Goal: Task Accomplishment & Management: Use online tool/utility

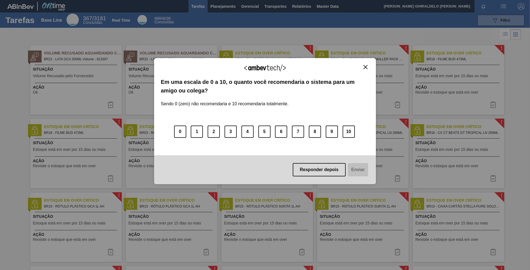
drag, startPoint x: 370, startPoint y: 68, endPoint x: 351, endPoint y: 54, distance: 24.2
click at [370, 68] on div "Agradecemos seu feedback! Em uma escala de 0 a 10, o quanto você recomendaria o…" at bounding box center [265, 121] width 222 height 126
click at [365, 64] on div "Agradecemos seu feedback! Em uma escala de 0 a 10, o quanto você recomendaria o…" at bounding box center [265, 121] width 222 height 126
click at [366, 67] on img "Close" at bounding box center [366, 67] width 4 height 4
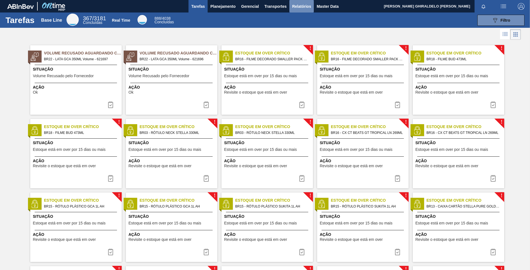
click at [302, 8] on span "Relatórios" at bounding box center [301, 6] width 19 height 7
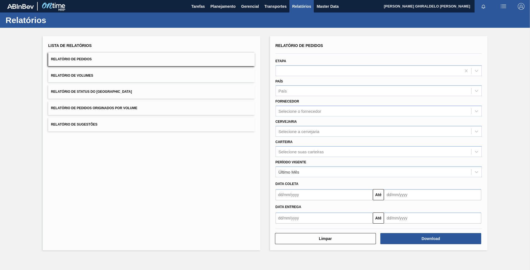
click at [95, 92] on span "Relatório de Status do Estoque" at bounding box center [91, 92] width 81 height 4
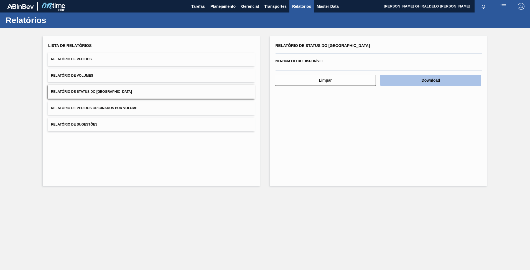
click at [419, 81] on button "Download" at bounding box center [431, 80] width 101 height 11
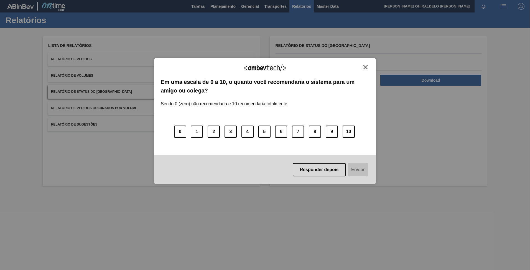
click at [364, 68] on img "Close" at bounding box center [366, 67] width 4 height 4
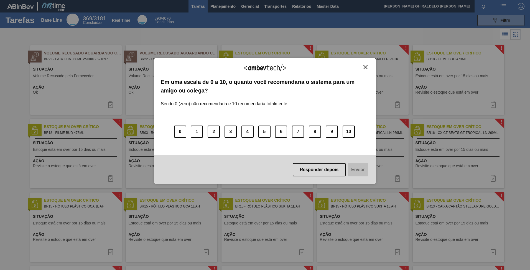
click at [366, 65] on img "Close" at bounding box center [366, 67] width 4 height 4
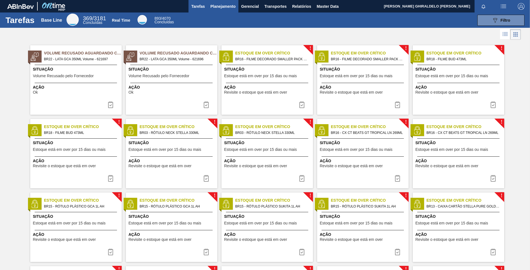
click at [225, 8] on span "Planejamento" at bounding box center [223, 6] width 25 height 7
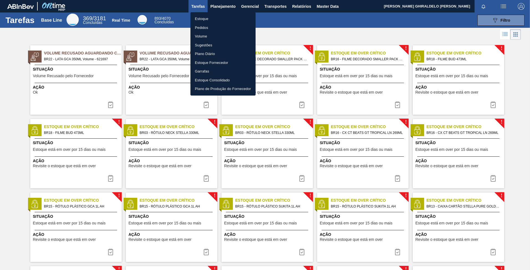
click at [205, 18] on li "Estoque" at bounding box center [223, 18] width 65 height 9
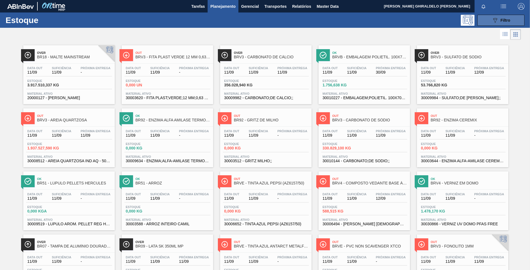
click at [489, 22] on button "089F7B8B-B2A5-4AFE-B5C0-19BA573D28AC Filtro" at bounding box center [501, 20] width 47 height 11
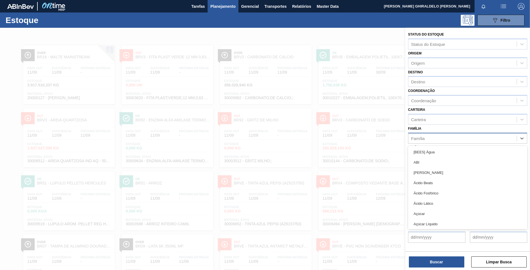
click at [436, 139] on div "Família" at bounding box center [463, 138] width 108 height 8
paste input "FILME BC 350ML"
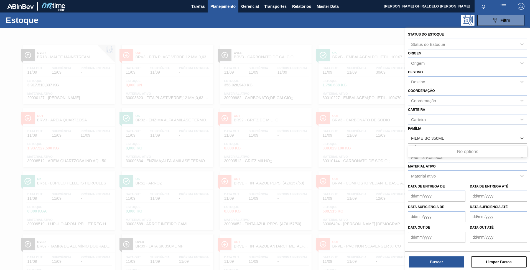
type input "FILME BC 350ML"
click at [454, 160] on div "Família Rotulada" at bounding box center [463, 157] width 108 height 8
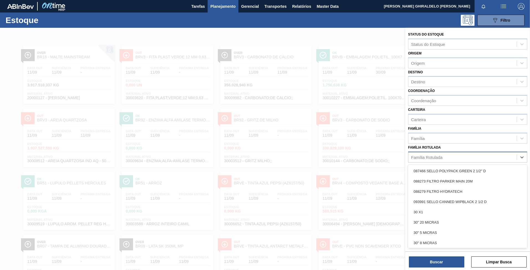
paste Rotulada "FILME BC 350ML"
type Rotulada "FILME BC 350ML"
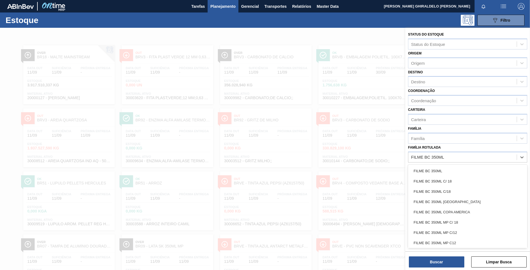
click at [446, 169] on div "FILME BC 350ML" at bounding box center [467, 171] width 119 height 10
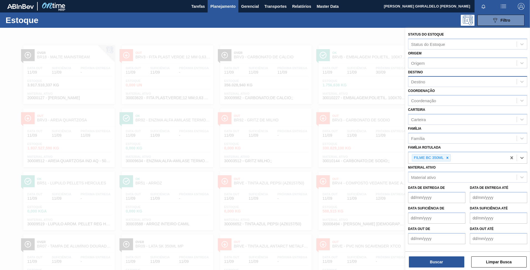
click at [435, 82] on div "Destino" at bounding box center [463, 82] width 108 height 8
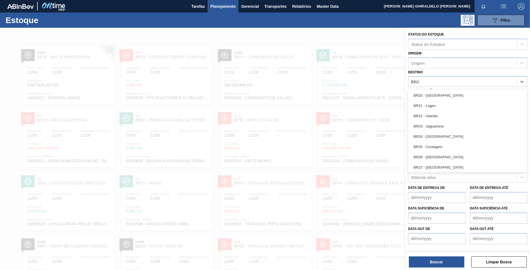
type input "BR28"
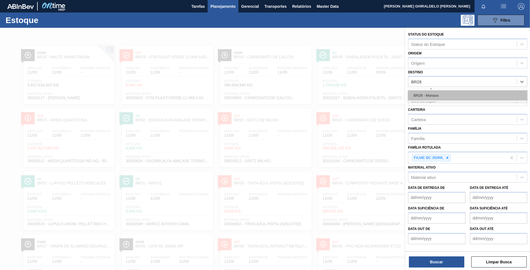
click at [432, 94] on div "BR28 - Manaus" at bounding box center [467, 95] width 119 height 10
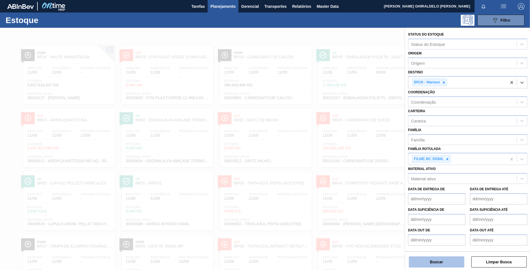
click at [444, 267] on button "Buscar" at bounding box center [436, 261] width 55 height 11
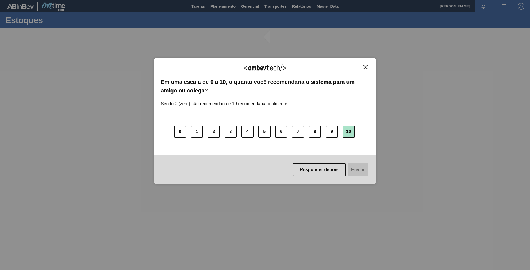
click at [349, 135] on button "10" at bounding box center [349, 131] width 12 height 12
drag, startPoint x: 363, startPoint y: 165, endPoint x: 352, endPoint y: 143, distance: 24.9
click at [362, 165] on button "Enviar" at bounding box center [357, 169] width 21 height 13
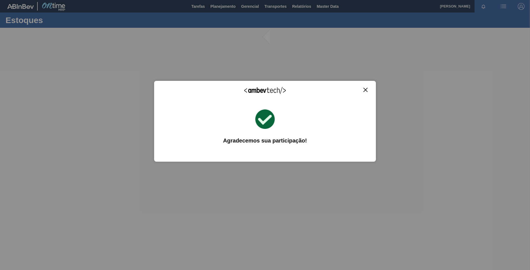
click at [361, 93] on div "Agradecemos seu feedback!" at bounding box center [265, 93] width 209 height 13
click at [367, 91] on img "Close" at bounding box center [366, 90] width 4 height 4
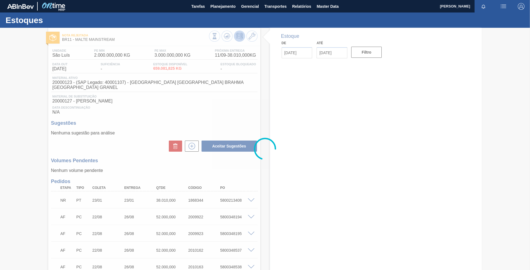
type input "[DATE]"
type input "25/09/2025"
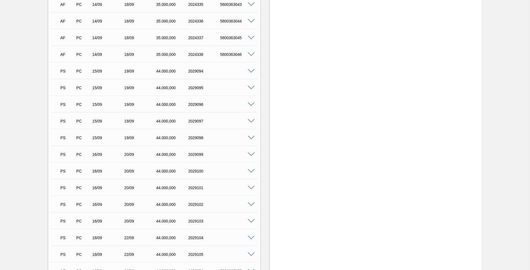
scroll to position [1054, 0]
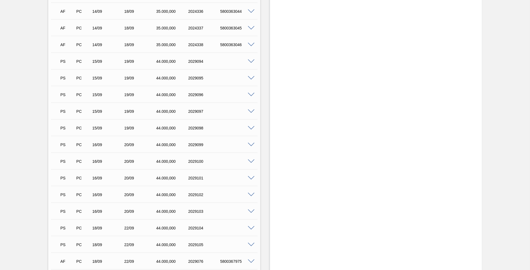
click at [253, 59] on span at bounding box center [251, 61] width 7 height 4
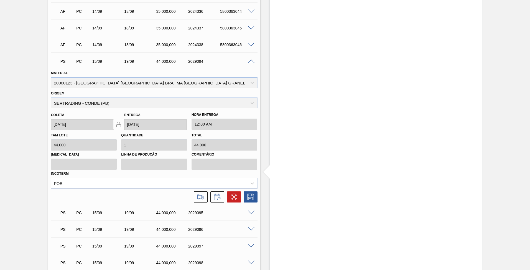
click at [251, 59] on span at bounding box center [251, 61] width 7 height 4
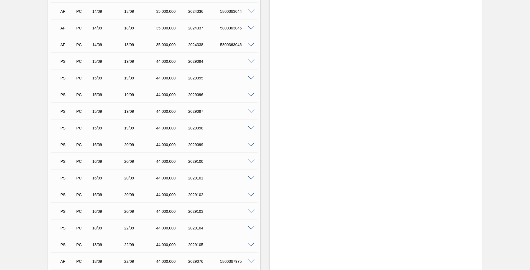
click at [248, 59] on span at bounding box center [251, 61] width 7 height 4
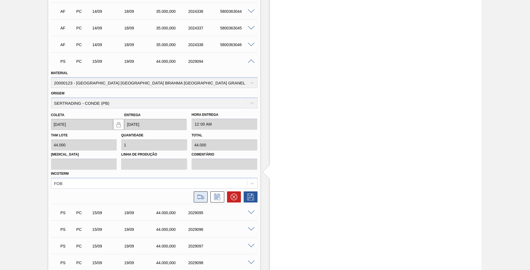
click at [199, 193] on icon at bounding box center [200, 196] width 9 height 7
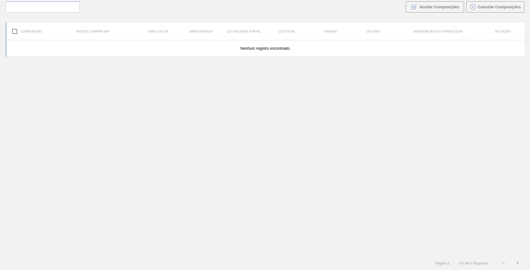
scroll to position [40, 0]
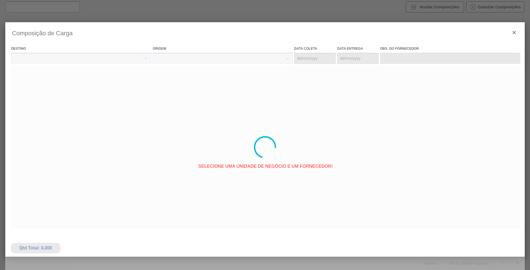
type coleta "15/09/2025"
type entrega "19/09/2025"
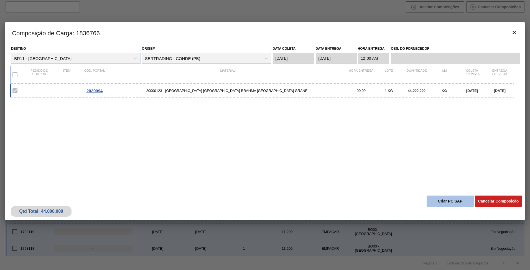
click at [440, 202] on button "Criar PC SAP" at bounding box center [450, 200] width 47 height 11
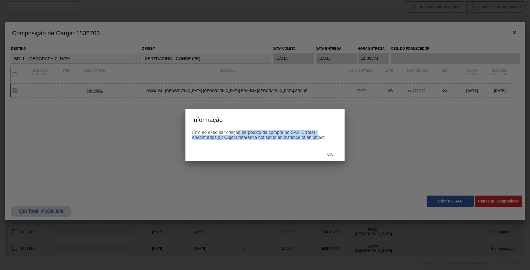
drag, startPoint x: 239, startPoint y: 132, endPoint x: 319, endPoint y: 140, distance: 80.2
click at [319, 140] on div "Erro ao executar criação de pedido de compra no SAP. Erro(s) encontrados(s): Ob…" at bounding box center [265, 135] width 146 height 10
click at [276, 152] on div "Ok" at bounding box center [265, 153] width 159 height 14
click at [328, 154] on span "Ok" at bounding box center [330, 154] width 14 height 4
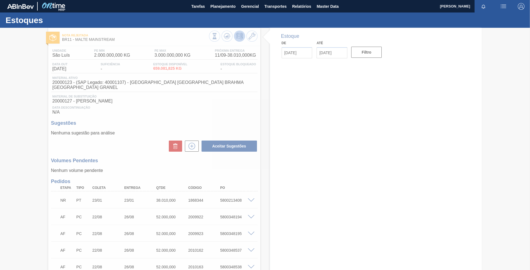
type input "[DATE]"
type input "25/09/2025"
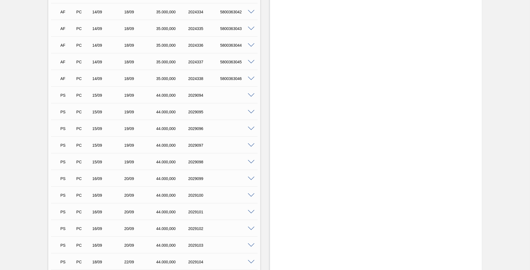
scroll to position [960, 0]
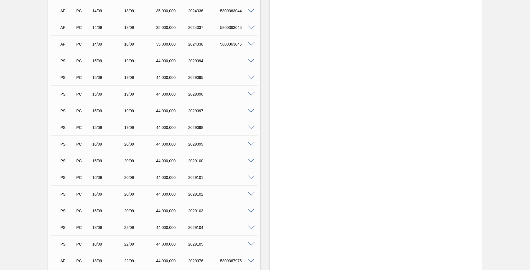
scroll to position [1054, 0]
click at [250, 59] on div "PS PC 15/09 19/09 44.000,000 2029094" at bounding box center [154, 61] width 207 height 14
click at [252, 59] on span at bounding box center [251, 61] width 7 height 4
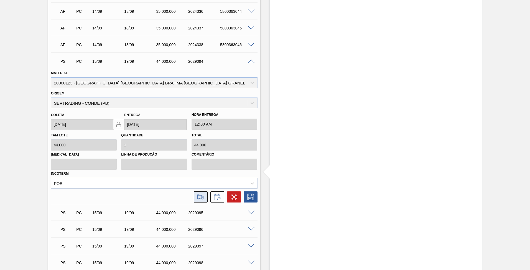
click at [203, 193] on icon at bounding box center [200, 196] width 9 height 7
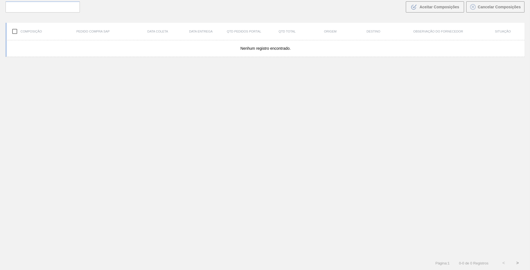
scroll to position [40, 0]
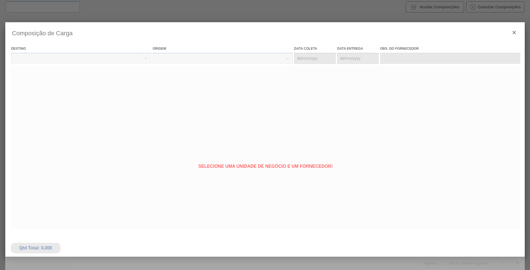
type coleta "15/09/2025"
type entrega "19/09/2025"
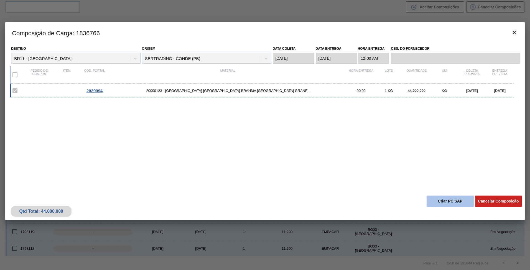
click at [443, 201] on button "Criar PC SAP" at bounding box center [450, 200] width 47 height 11
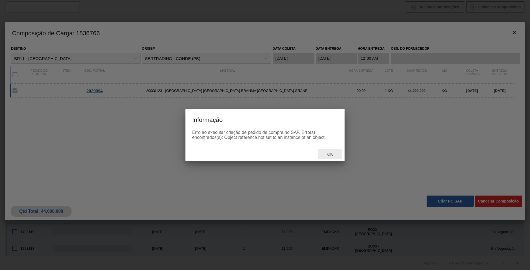
click at [331, 157] on div "Ok" at bounding box center [330, 154] width 24 height 10
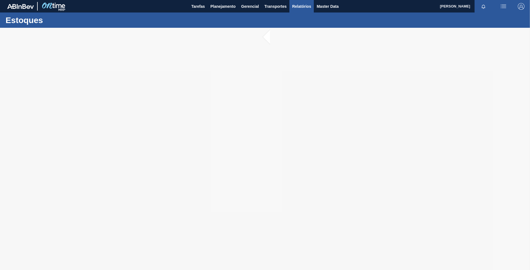
click at [295, 6] on span "Relatórios" at bounding box center [301, 6] width 19 height 7
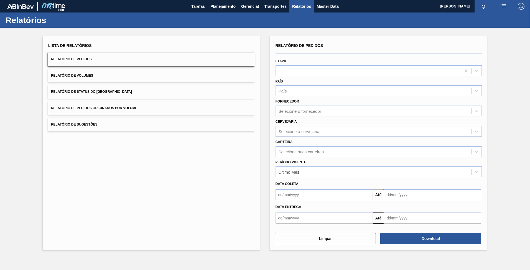
click at [123, 61] on button "Relatório de Pedidos" at bounding box center [151, 59] width 207 height 14
click at [316, 173] on div "Último Mês" at bounding box center [374, 172] width 196 height 8
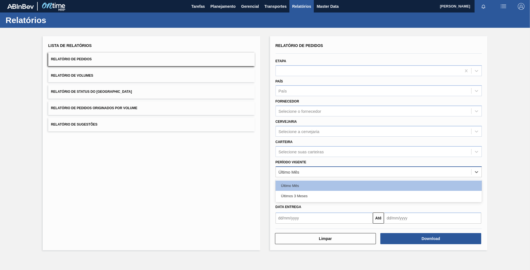
click at [315, 173] on div "Último Mês" at bounding box center [374, 172] width 196 height 8
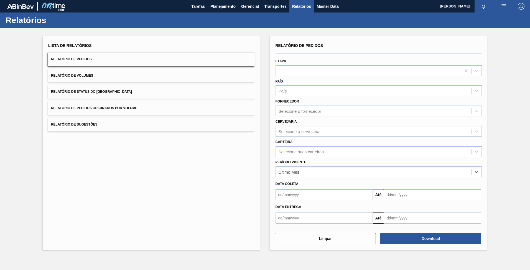
click at [312, 196] on input "text" at bounding box center [324, 194] width 97 height 11
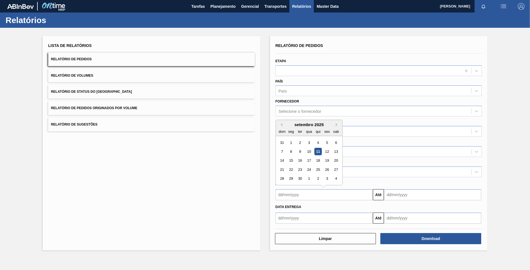
click at [317, 150] on div "11" at bounding box center [317, 151] width 7 height 7
type input "[DATE]"
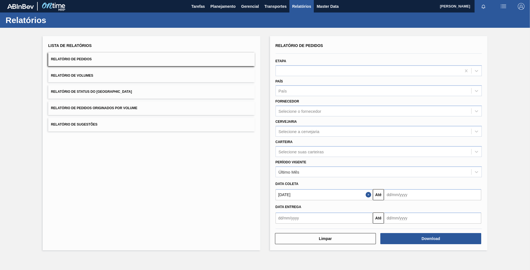
click at [407, 196] on input "text" at bounding box center [432, 194] width 97 height 11
click at [426, 151] on div "11" at bounding box center [426, 151] width 7 height 7
type input "[DATE]"
click at [302, 69] on div at bounding box center [369, 71] width 186 height 8
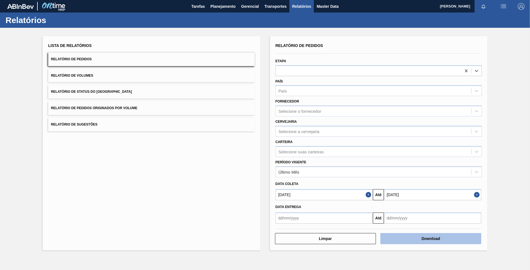
click at [412, 241] on button "Download" at bounding box center [431, 238] width 101 height 11
